Goal: Task Accomplishment & Management: Use online tool/utility

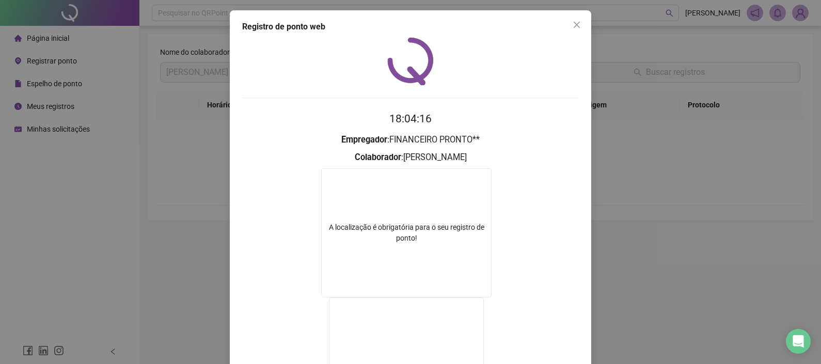
drag, startPoint x: 572, startPoint y: 26, endPoint x: 503, endPoint y: 37, distance: 70.1
click at [573, 25] on icon "close" at bounding box center [577, 25] width 8 height 8
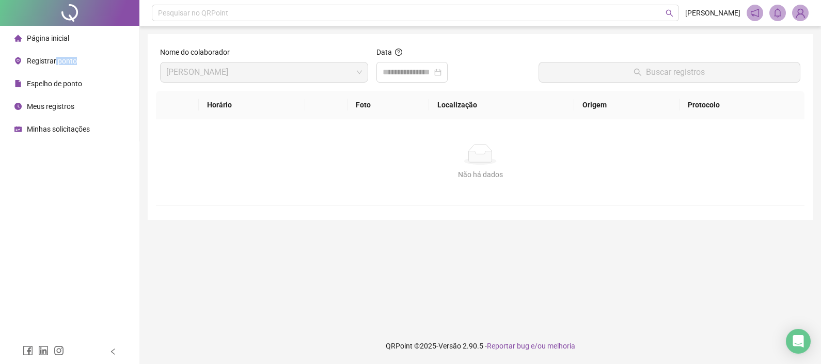
click at [54, 65] on div "Registrar ponto" at bounding box center [45, 61] width 62 height 21
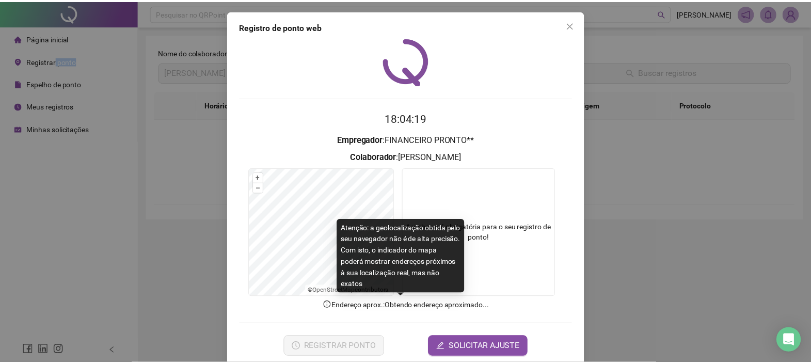
scroll to position [15, 0]
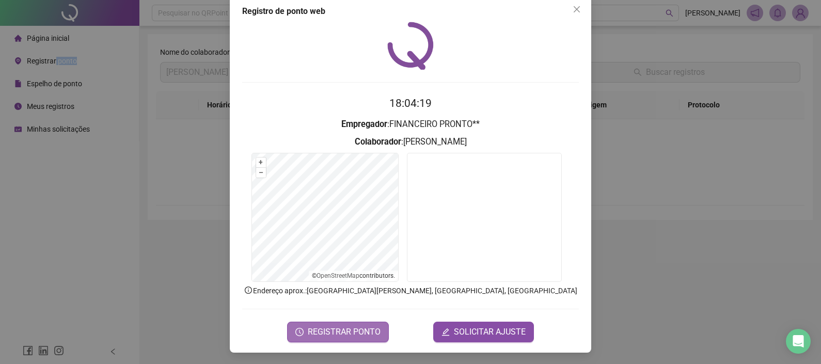
click at [361, 329] on span "REGISTRAR PONTO" at bounding box center [344, 332] width 73 height 12
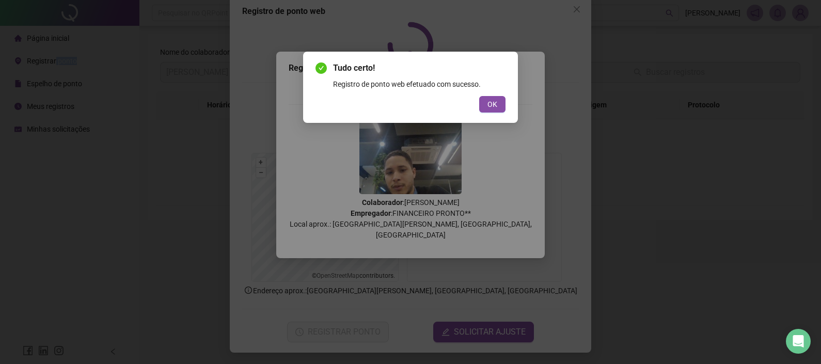
drag, startPoint x: 480, startPoint y: 112, endPoint x: 492, endPoint y: 106, distance: 13.2
click at [488, 108] on button "OK" at bounding box center [492, 104] width 26 height 17
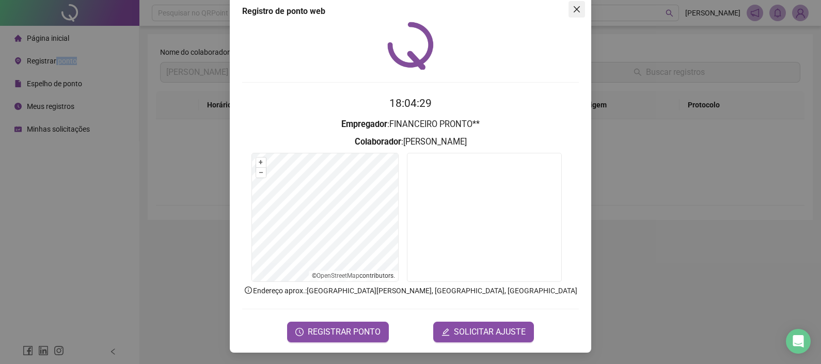
click at [568, 8] on span "Close" at bounding box center [576, 9] width 17 height 8
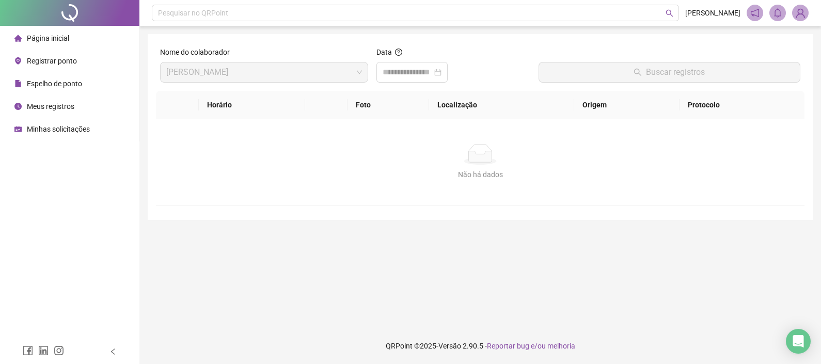
click at [53, 85] on span "Espelho de ponto" at bounding box center [54, 84] width 55 height 8
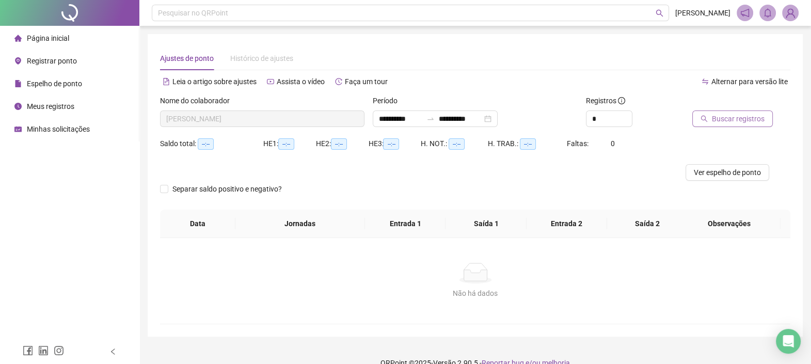
click at [741, 116] on span "Buscar registros" at bounding box center [738, 118] width 53 height 11
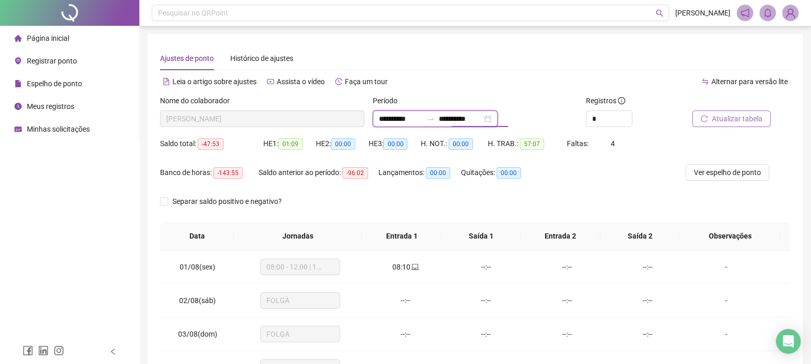
click at [482, 118] on input "**********" at bounding box center [460, 118] width 43 height 11
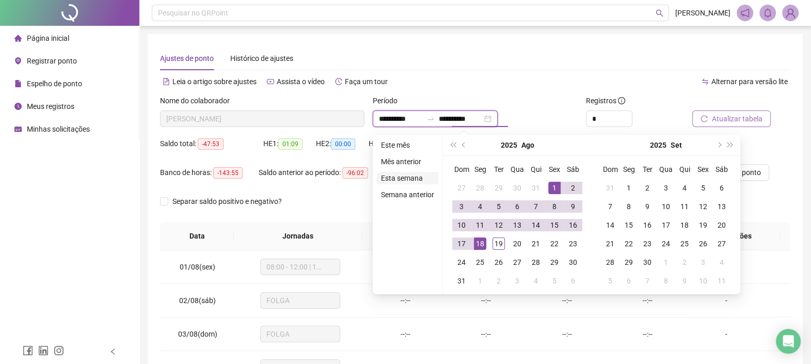
type input "**********"
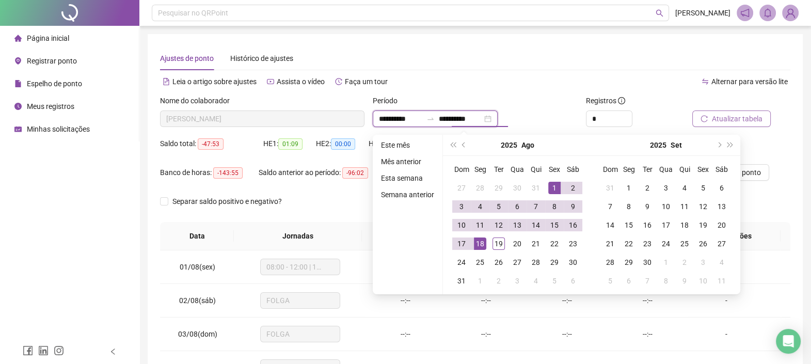
type input "**********"
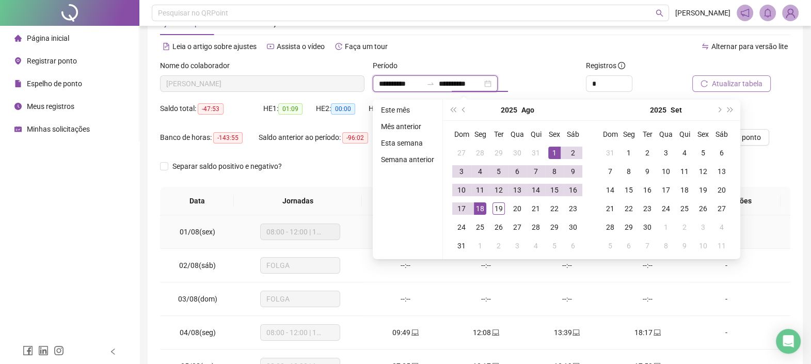
scroll to position [34, 0]
click at [328, 167] on div "Separar saldo positivo e negativo?" at bounding box center [475, 173] width 630 height 29
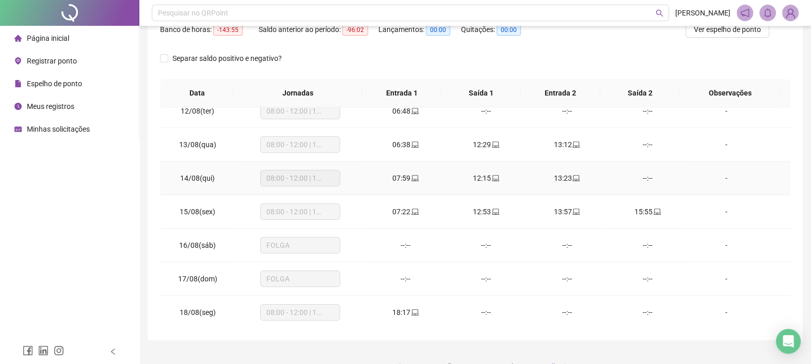
scroll to position [163, 0]
